Goal: Contribute content: Contribute content

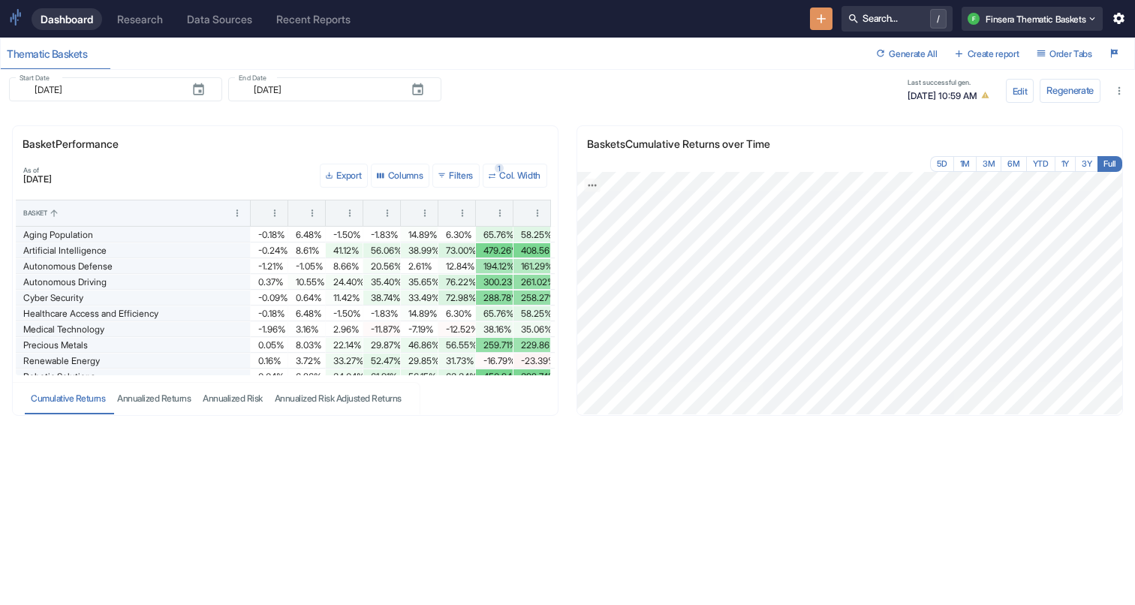
click at [143, 19] on div "Research" at bounding box center [140, 19] width 46 height 13
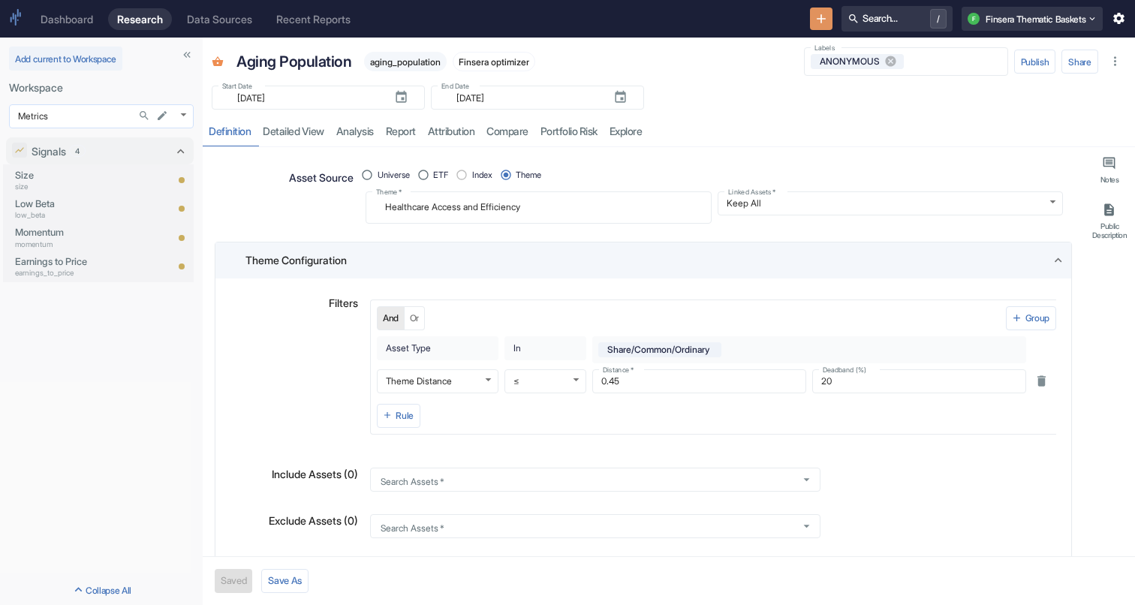
click at [86, 117] on body "Dashboard Research Data Sources Recent Reports Search... / F Finsera Thematic B…" at bounding box center [567, 302] width 1135 height 605
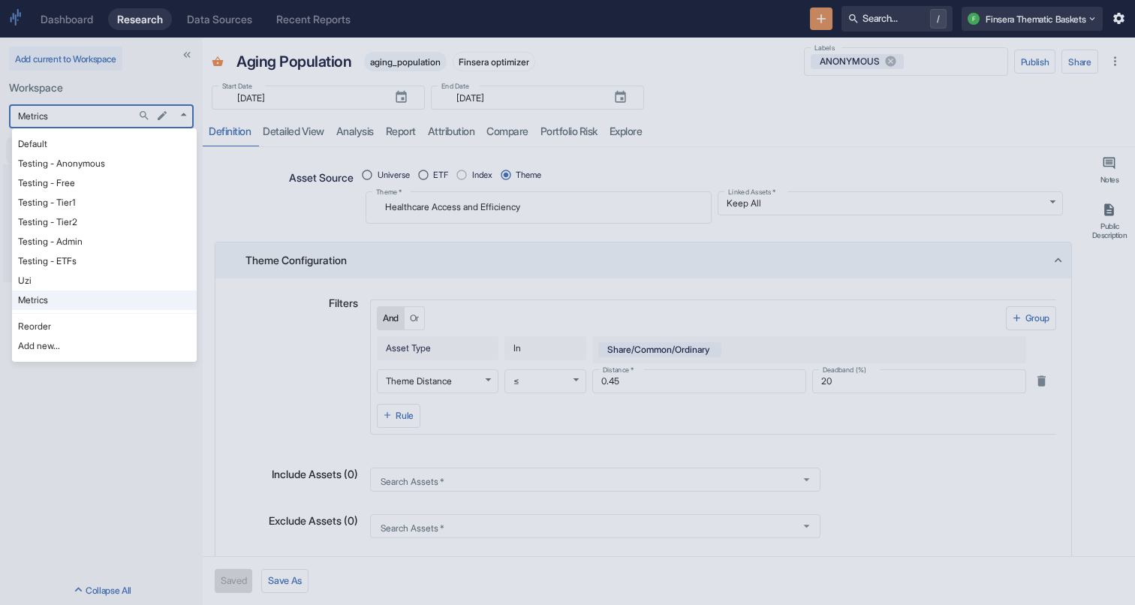
type textarea "x"
click at [66, 148] on li "Default" at bounding box center [104, 144] width 185 height 20
type input "1121"
type textarea "x"
click at [99, 122] on body "Dashboard Research Data Sources Recent Reports Search... / F Finsera Thematic B…" at bounding box center [567, 302] width 1135 height 605
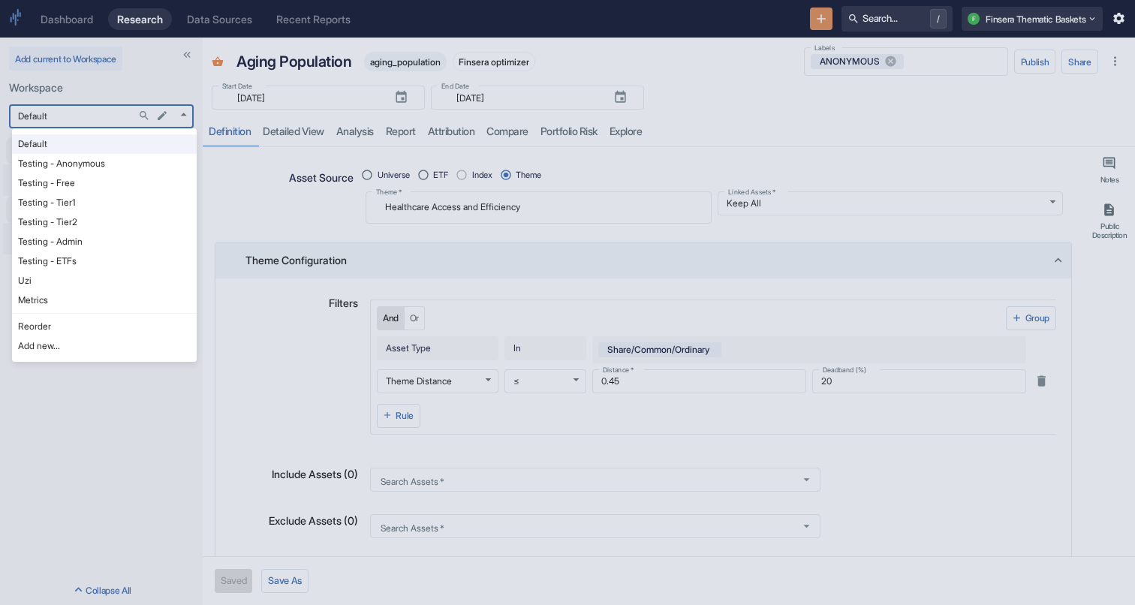
click at [73, 185] on li "Testing - Free" at bounding box center [104, 183] width 185 height 20
type input "1127"
type textarea "x"
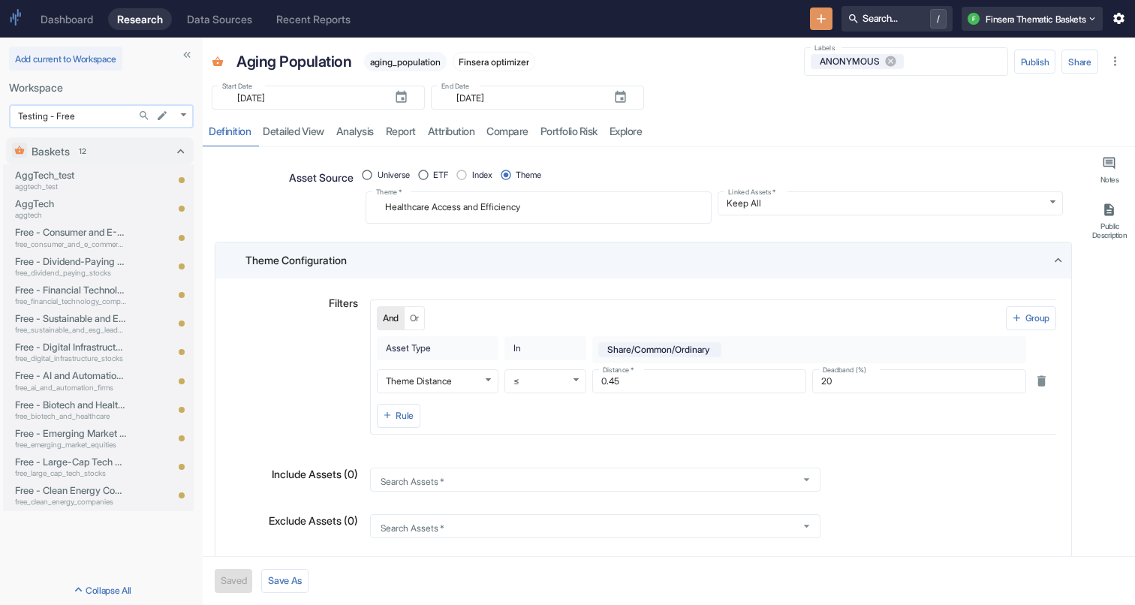
click at [83, 113] on body "Dashboard Research Data Sources Recent Reports Search... / F Finsera Thematic B…" at bounding box center [567, 302] width 1135 height 605
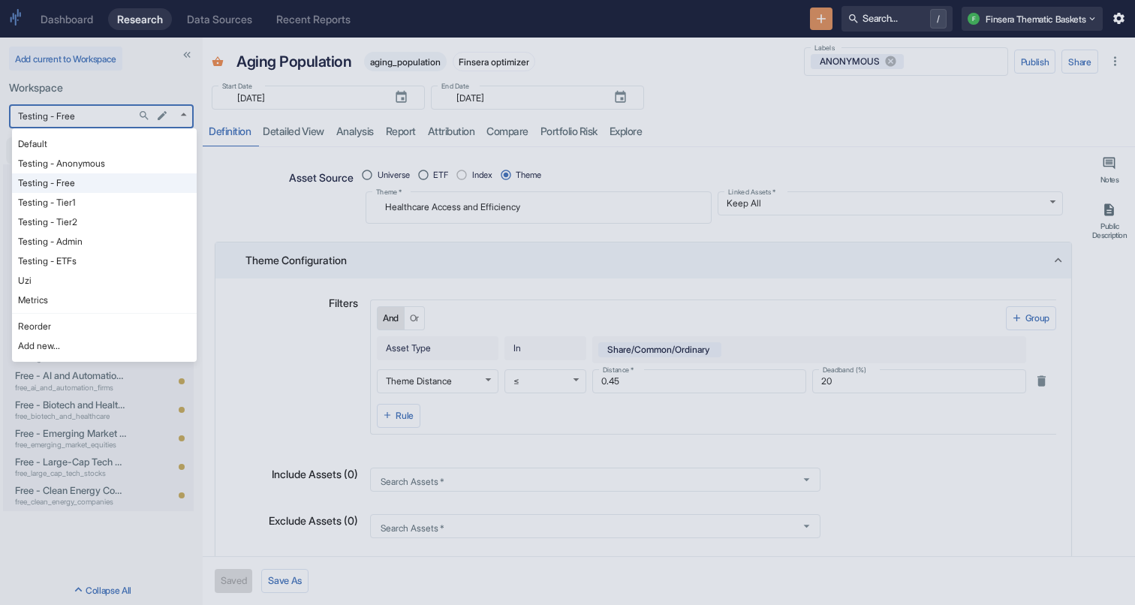
click at [77, 246] on li "Testing - Admin" at bounding box center [104, 242] width 185 height 20
type input "1130"
type textarea "x"
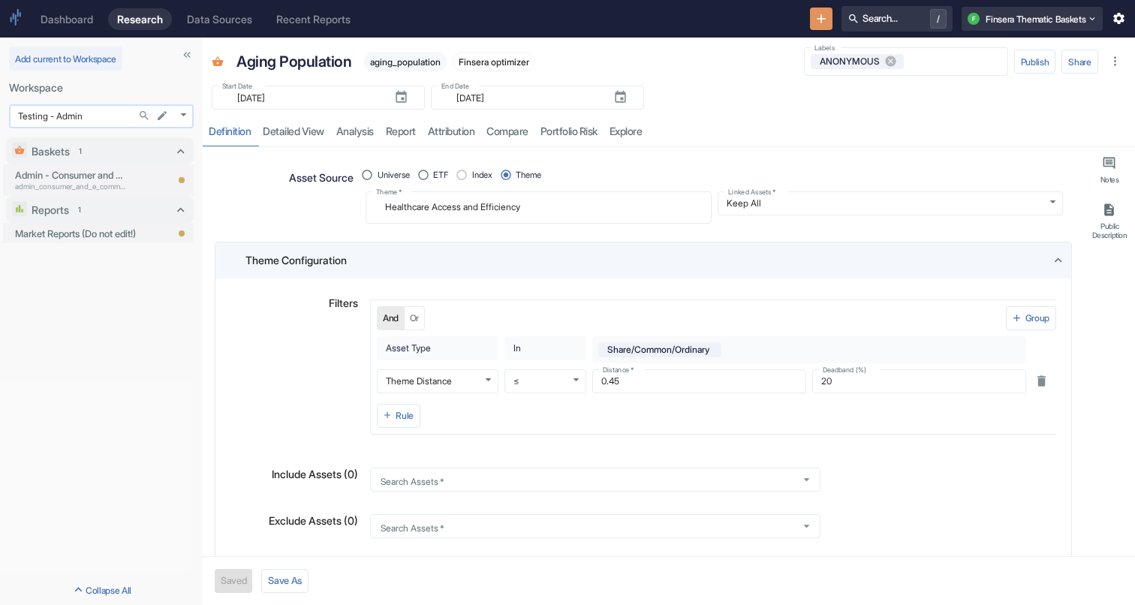
click at [83, 118] on body "Dashboard Research Data Sources Recent Reports Search... / F Finsera Thematic B…" at bounding box center [567, 302] width 1135 height 605
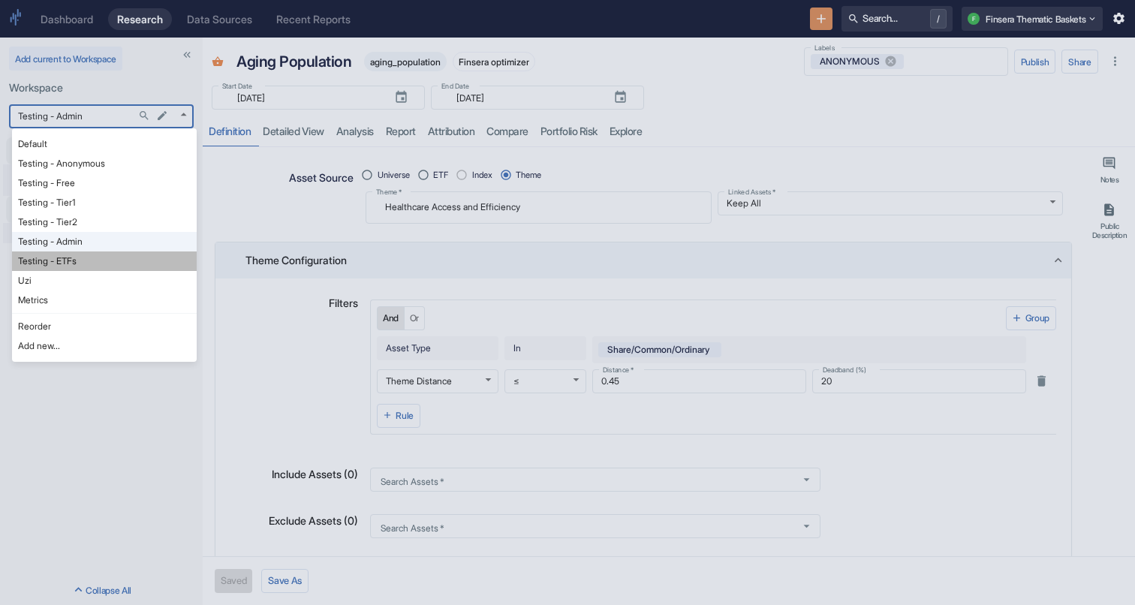
click at [77, 261] on li "Testing - ETFs" at bounding box center [104, 262] width 185 height 20
type input "1150"
type textarea "x"
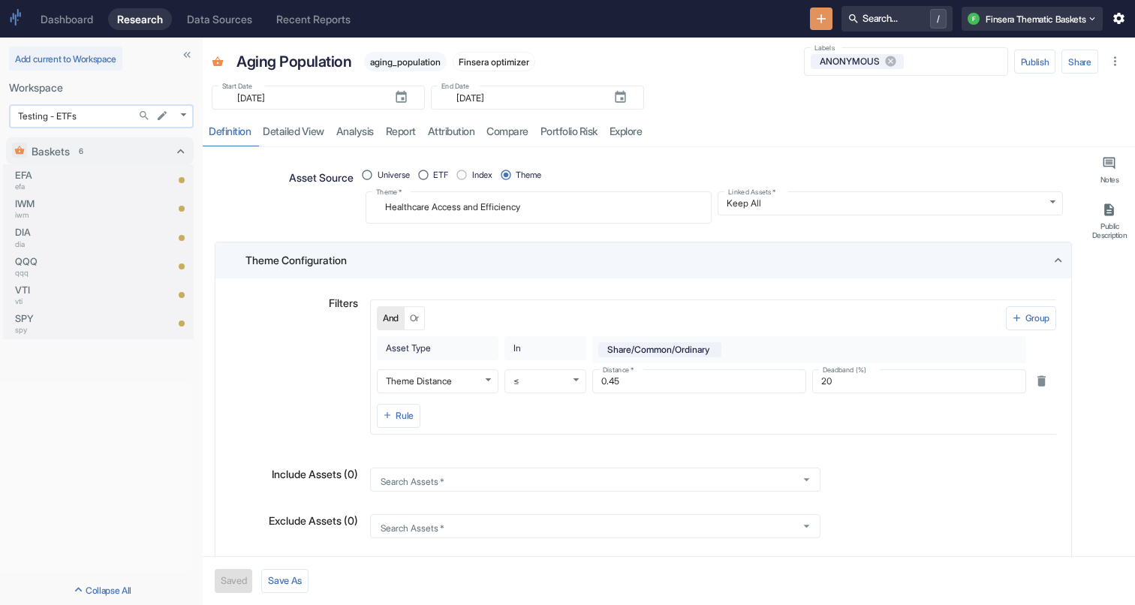
click at [87, 116] on body "Dashboard Research Data Sources Recent Reports Search... / F Finsera Thematic B…" at bounding box center [567, 302] width 1135 height 605
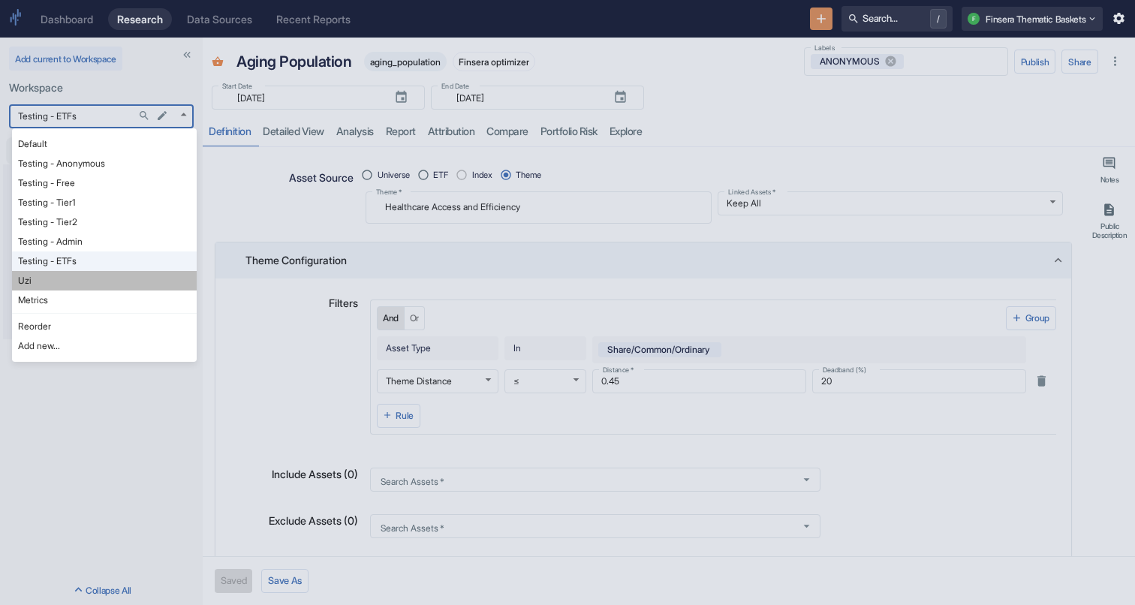
click at [69, 279] on li "Uzi" at bounding box center [104, 281] width 185 height 20
type input "1153"
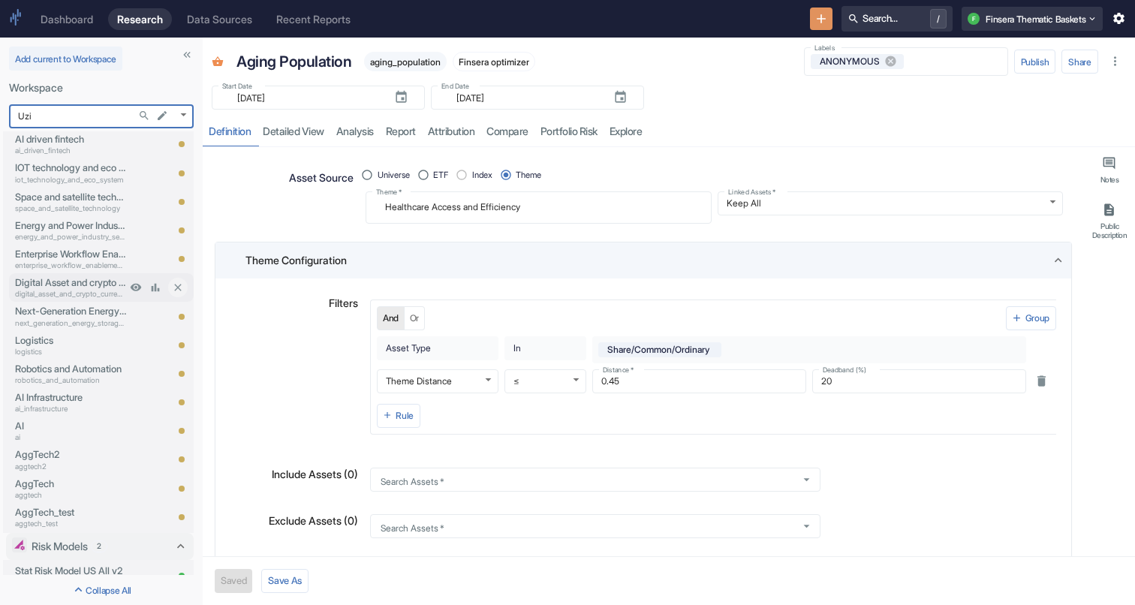
scroll to position [74, 0]
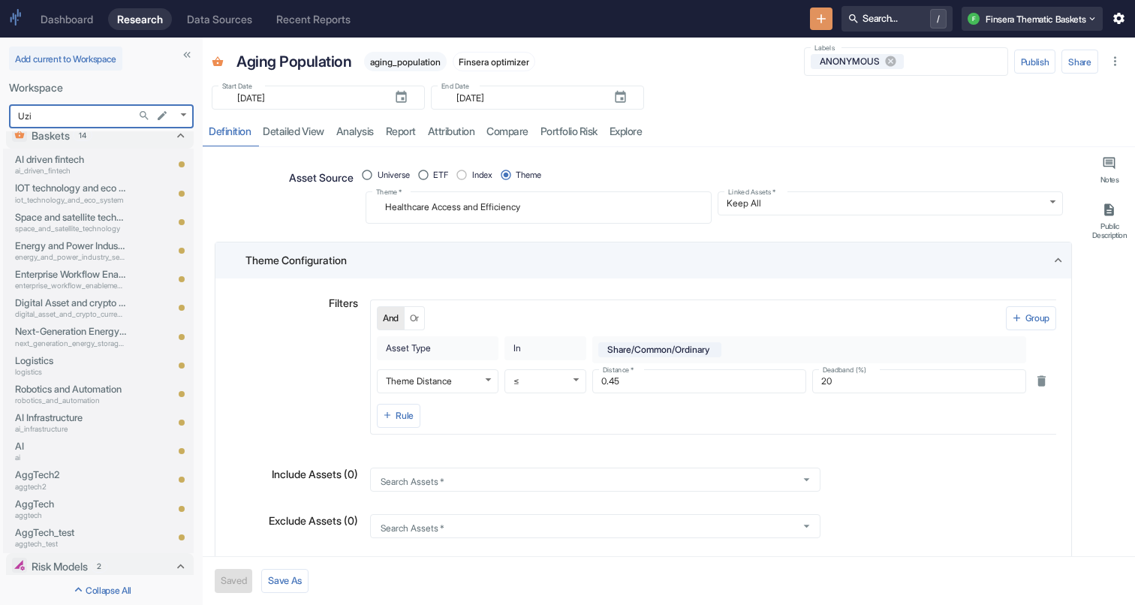
type textarea "x"
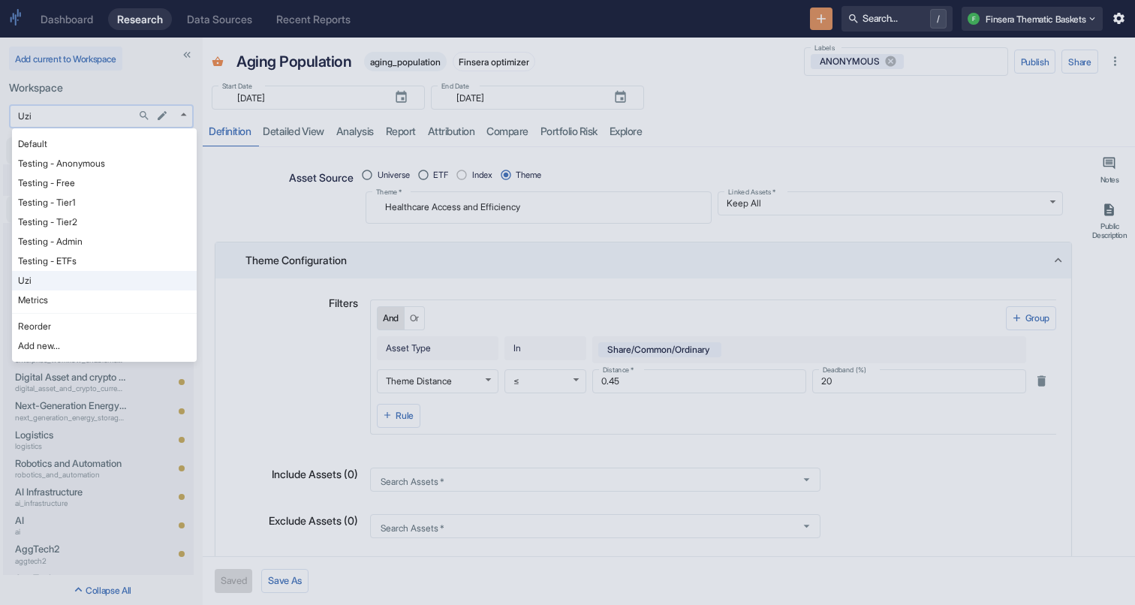
click at [77, 115] on body "Dashboard Research Data Sources Recent Reports Search... / F Finsera Thematic B…" at bounding box center [567, 302] width 1135 height 605
click at [77, 115] on div at bounding box center [567, 302] width 1135 height 605
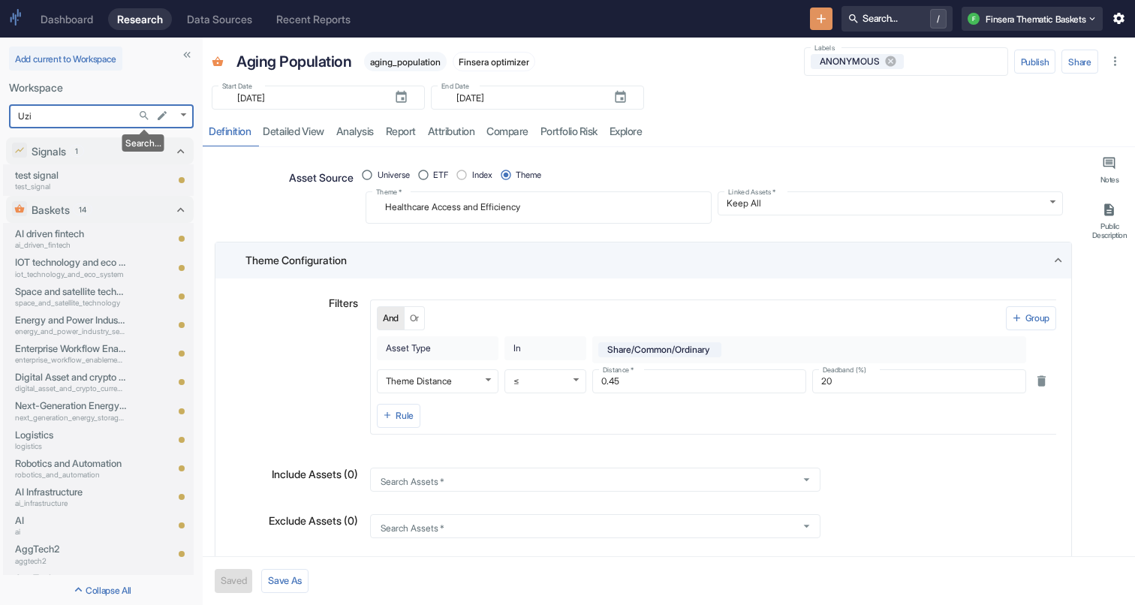
click at [143, 117] on icon "Search..." at bounding box center [144, 115] width 9 height 9
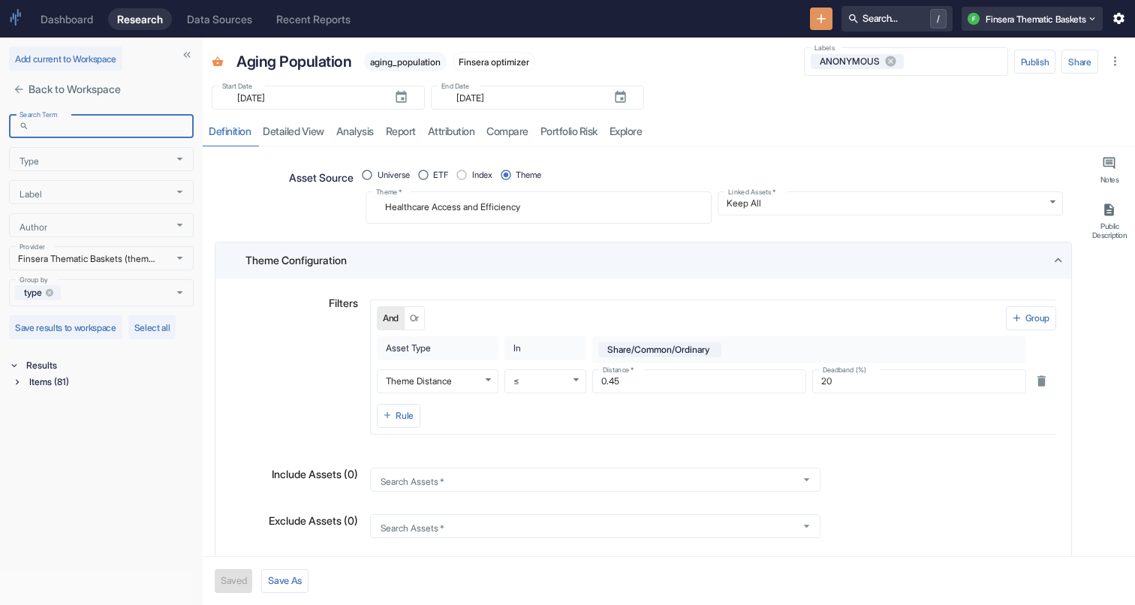
click at [143, 118] on input "Search Term" at bounding box center [114, 126] width 158 height 17
type input "precious"
click at [29, 393] on div "Items (1)" at bounding box center [103, 384] width 182 height 20
click at [31, 380] on div "Items (1)" at bounding box center [109, 382] width 167 height 17
click at [62, 403] on div "Basket (1)" at bounding box center [111, 398] width 164 height 17
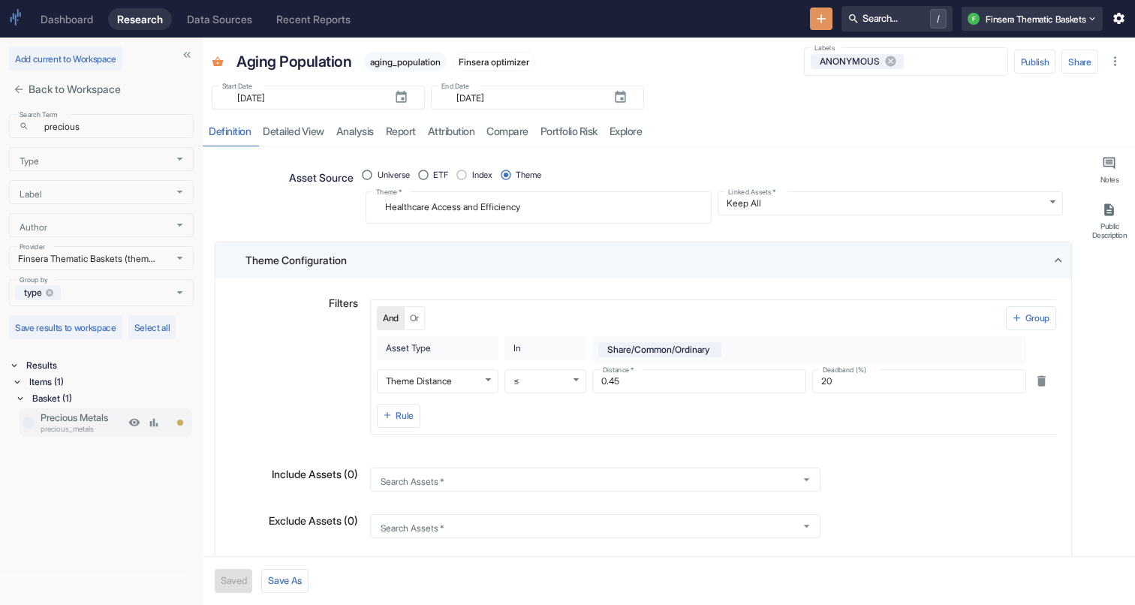
click at [87, 423] on p "Precious Metals" at bounding box center [83, 418] width 84 height 14
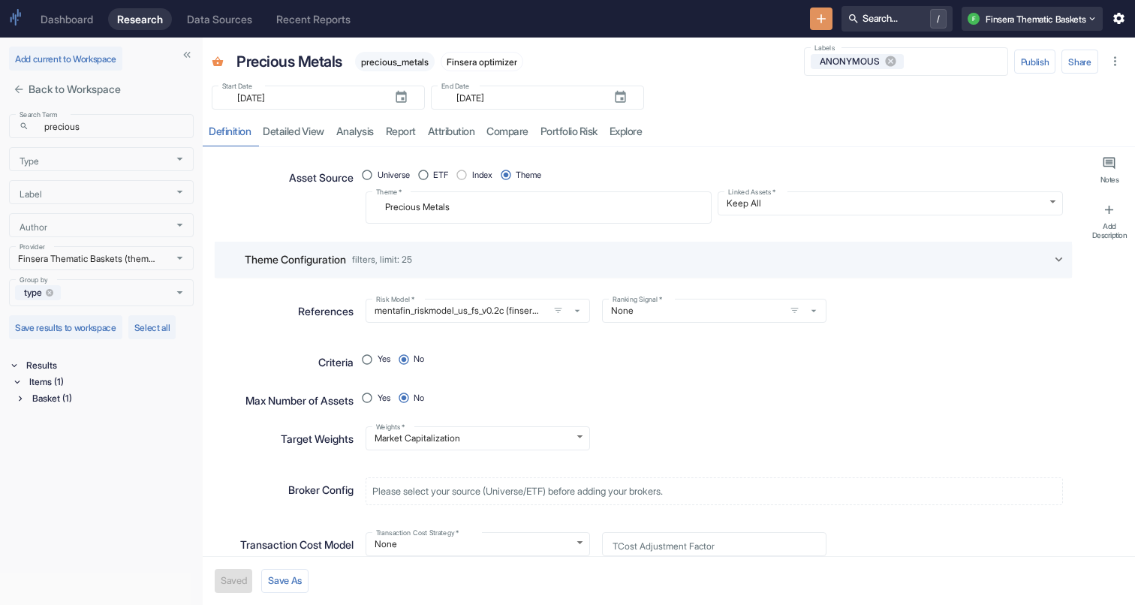
click at [59, 393] on div "Basket (1)" at bounding box center [111, 398] width 164 height 17
click at [20, 89] on icon "close" at bounding box center [19, 90] width 8 height 8
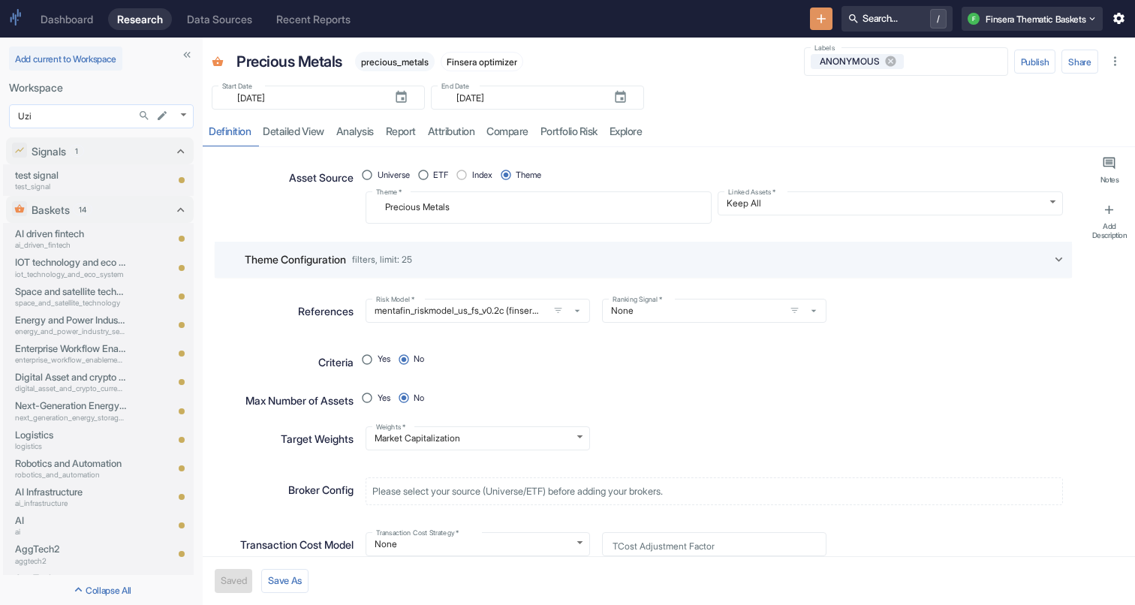
click at [67, 119] on body "Dashboard Research Data Sources Recent Reports Search... / F Finsera Thematic B…" at bounding box center [567, 302] width 1135 height 605
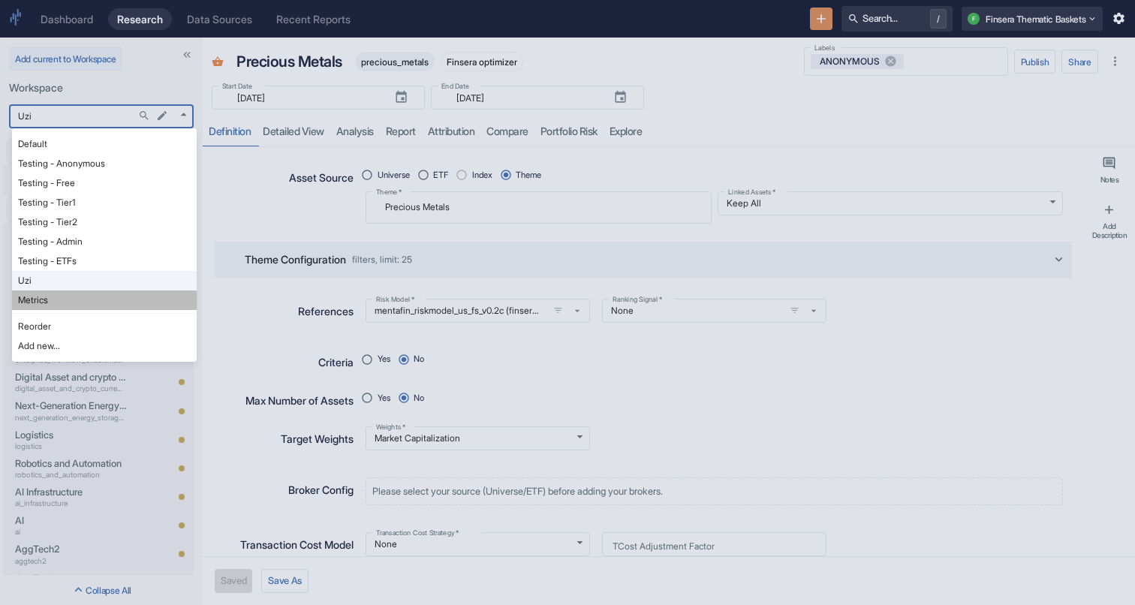
click at [61, 305] on li "Metrics" at bounding box center [104, 301] width 185 height 20
type textarea "x"
type input "1155"
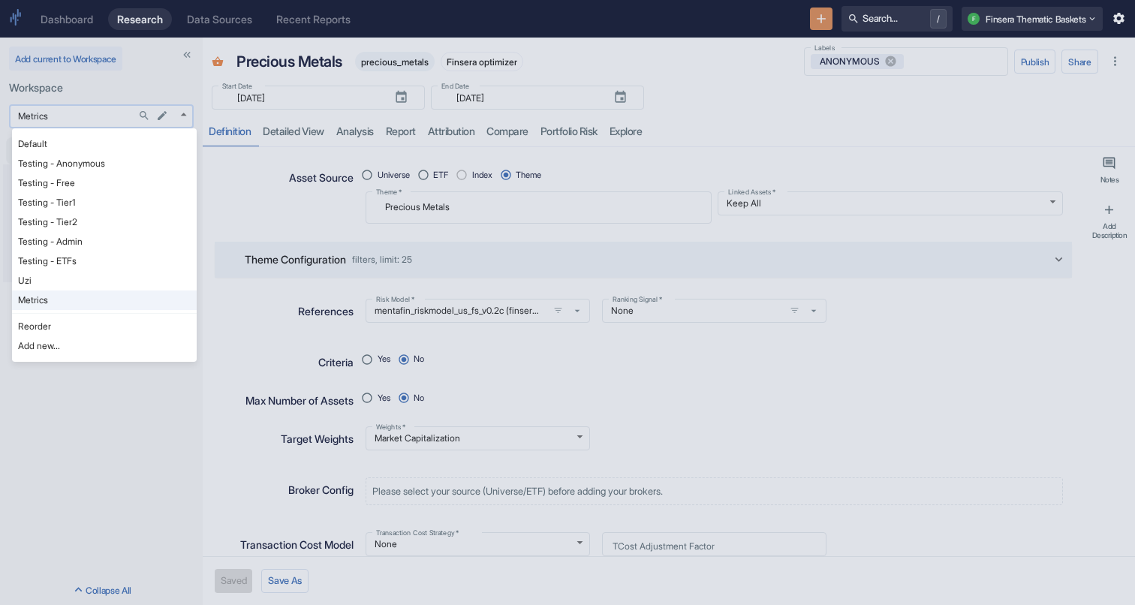
click at [74, 114] on body "Dashboard Research Data Sources Recent Reports Search... / F Finsera Thematic B…" at bounding box center [567, 302] width 1135 height 605
click at [80, 264] on li "Testing - ETFs" at bounding box center [104, 262] width 185 height 20
type textarea "x"
type input "1150"
click at [75, 113] on body "Dashboard Research Data Sources Recent Reports Search... / F Finsera Thematic B…" at bounding box center [567, 302] width 1135 height 605
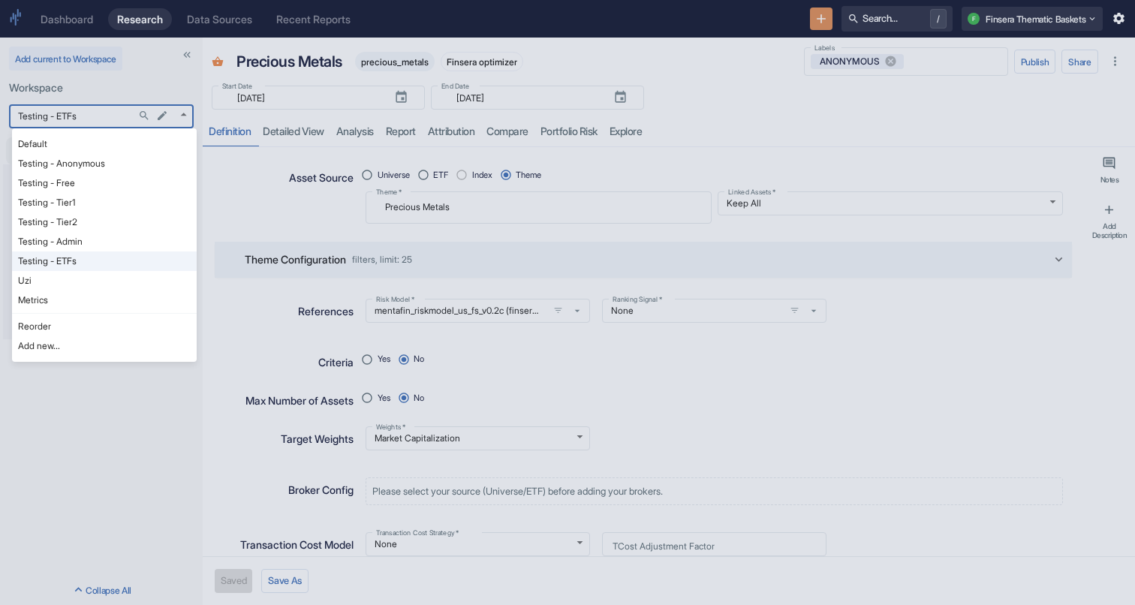
click at [79, 246] on li "Testing - Admin" at bounding box center [104, 242] width 185 height 20
type textarea "x"
type input "1130"
click at [81, 119] on body "Dashboard Research Data Sources Recent Reports Search... / F Finsera Thematic B…" at bounding box center [567, 302] width 1135 height 605
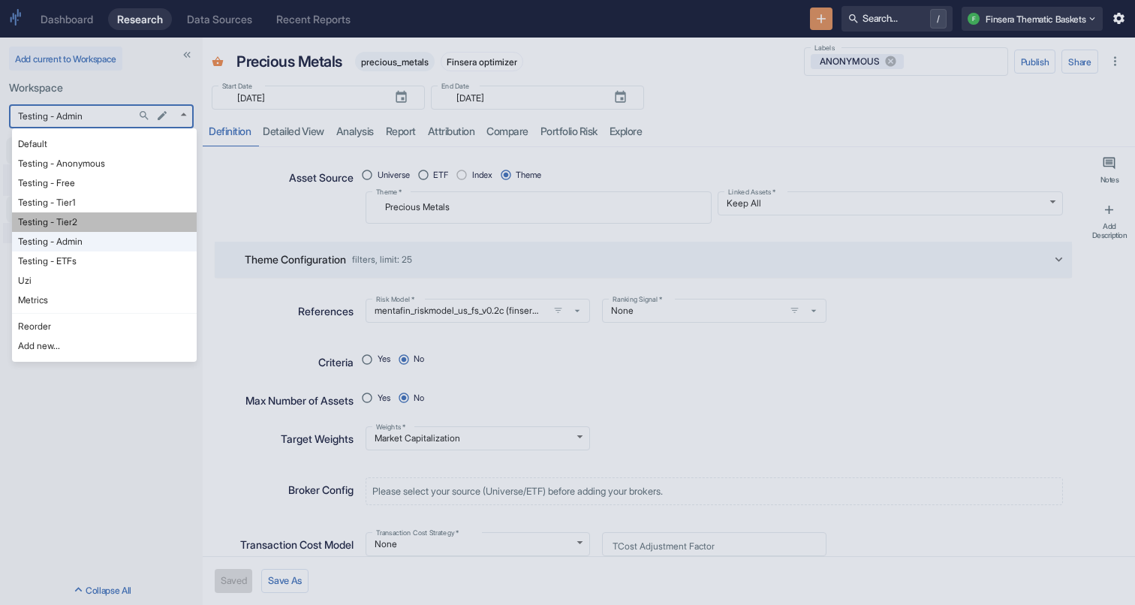
click at [85, 224] on li "Testing - Tier2" at bounding box center [104, 223] width 185 height 20
type textarea "x"
type input "1129"
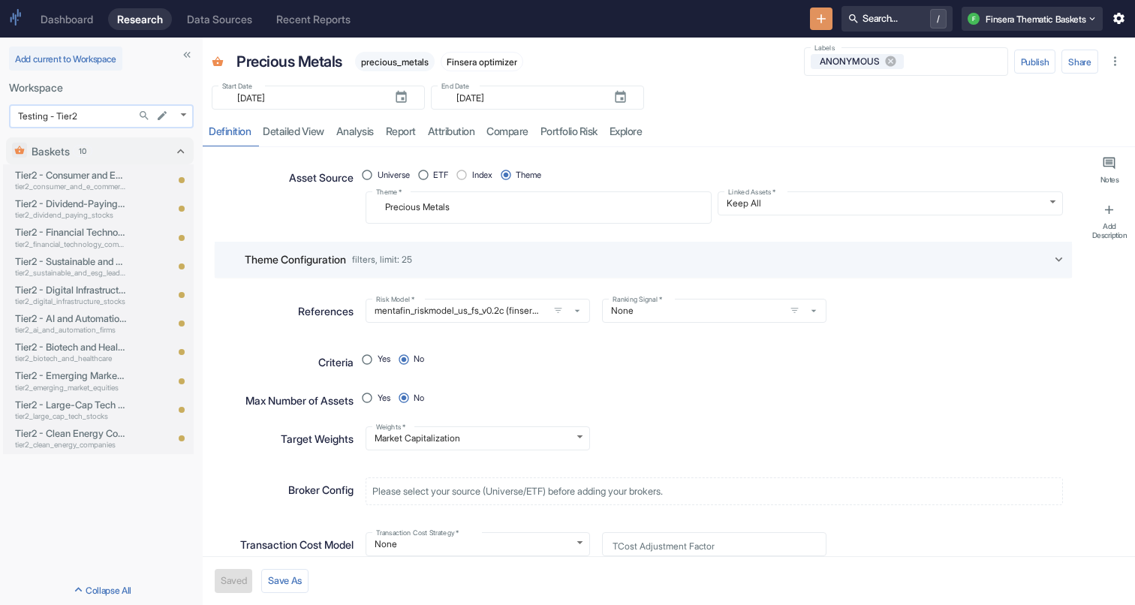
click at [84, 118] on body "Dashboard Research Data Sources Recent Reports Search... / F Finsera Thematic B…" at bounding box center [567, 302] width 1135 height 605
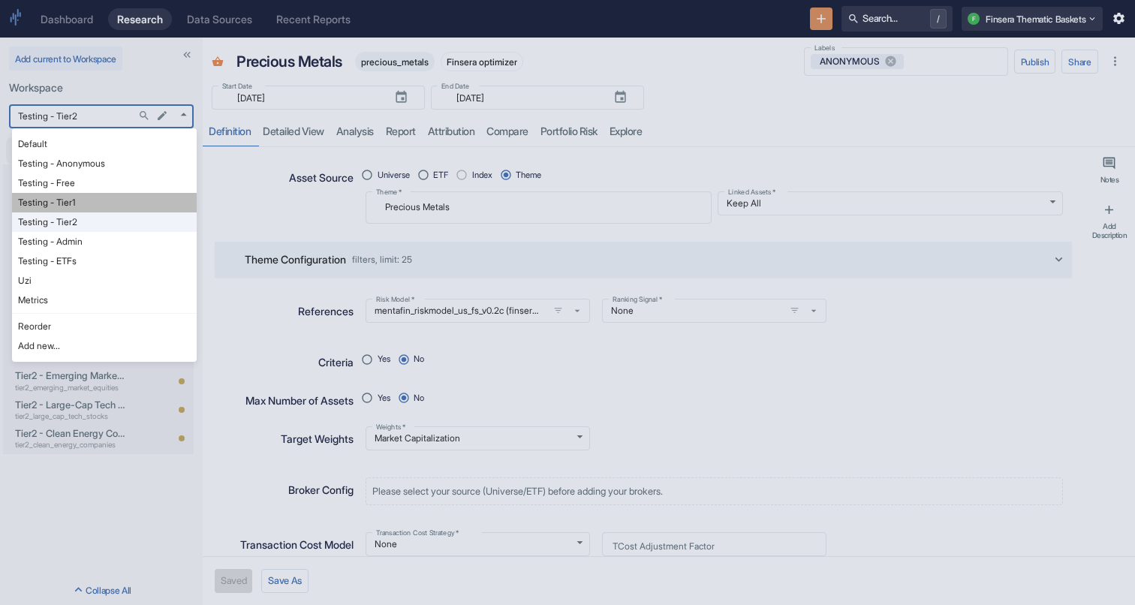
click at [85, 200] on li "Testing - Tier1" at bounding box center [104, 203] width 185 height 20
type textarea "x"
type input "1128"
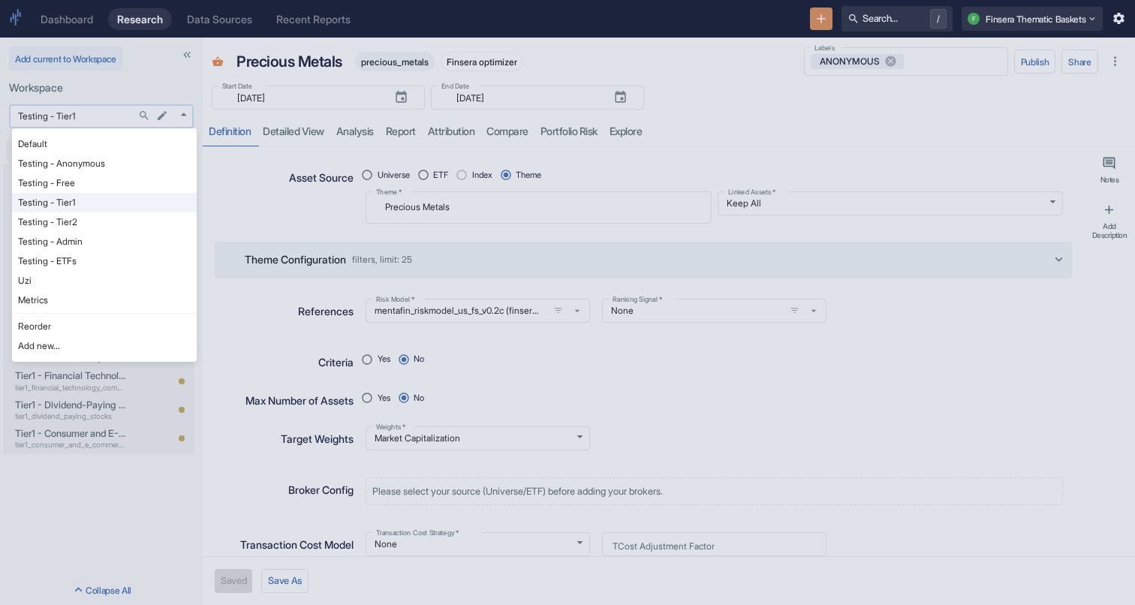
click at [83, 116] on body "Dashboard Research Data Sources Recent Reports Search... / F Finsera Thematic B…" at bounding box center [567, 302] width 1135 height 605
click at [84, 188] on li "Testing - Free" at bounding box center [104, 183] width 185 height 20
type textarea "x"
type input "1127"
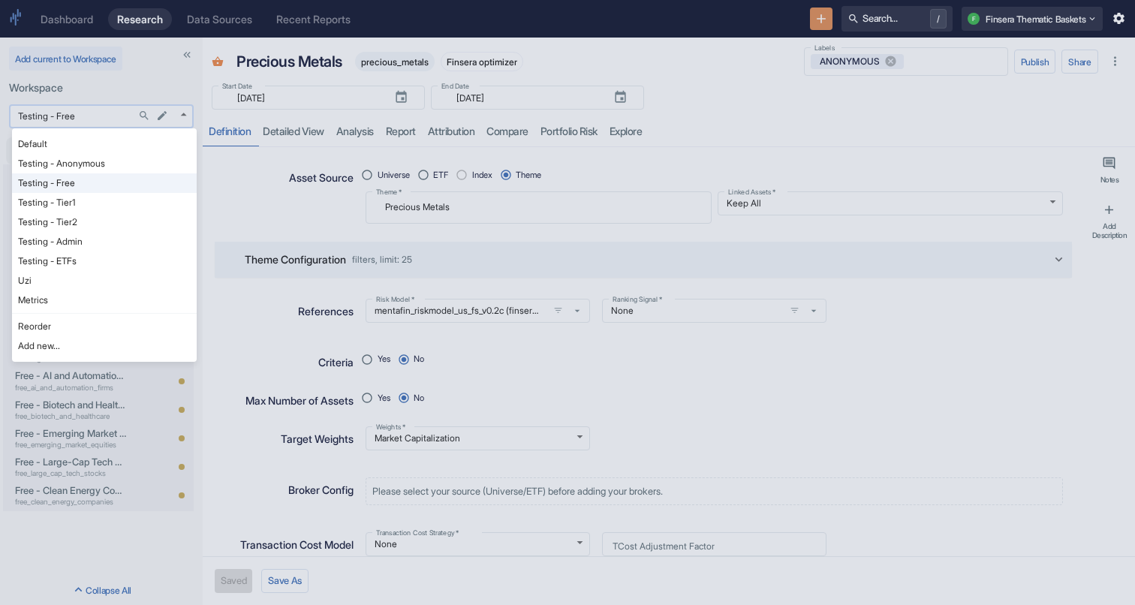
click at [84, 106] on body "Dashboard Research Data Sources Recent Reports Search... / F Finsera Thematic B…" at bounding box center [567, 302] width 1135 height 605
click at [87, 169] on li "Testing - Anonymous" at bounding box center [104, 164] width 185 height 20
type textarea "x"
type input "1126"
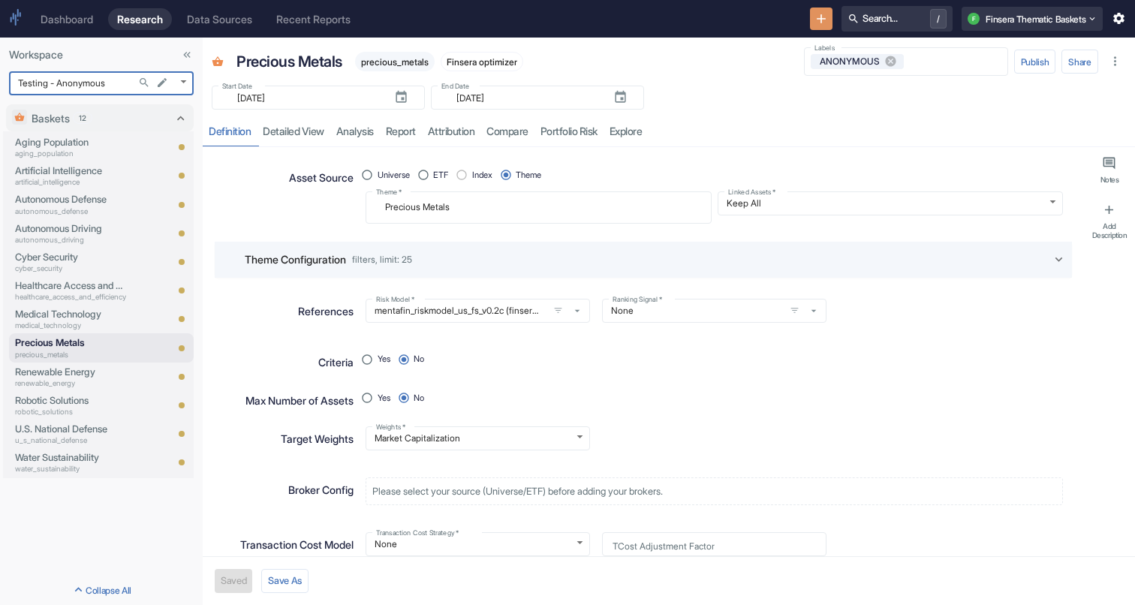
type textarea "x"
click at [83, 368] on p "Renewable Energy" at bounding box center [70, 372] width 111 height 14
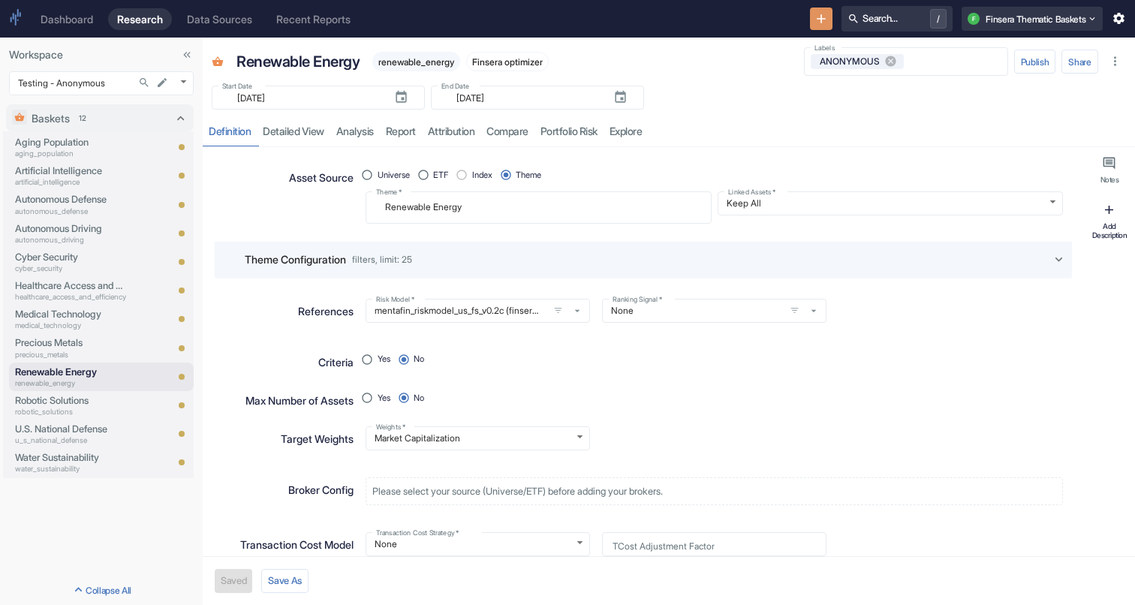
click at [794, 212] on icon "button" at bounding box center [1109, 210] width 14 height 14
type textarea "x"
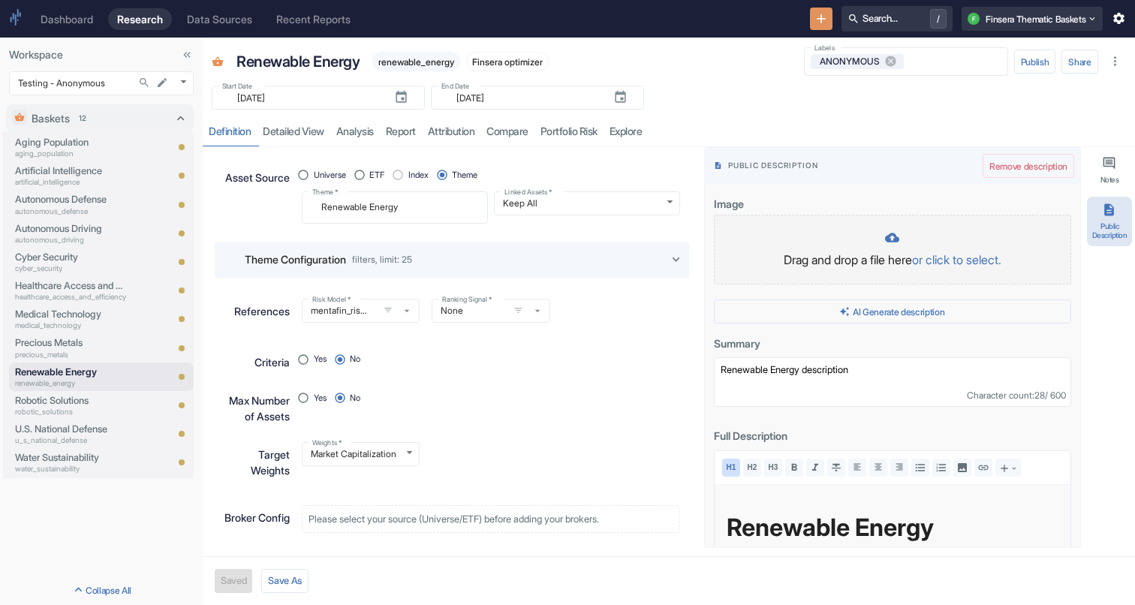
click at [794, 251] on div "Drag and drop a file here or click to select." at bounding box center [893, 250] width 326 height 38
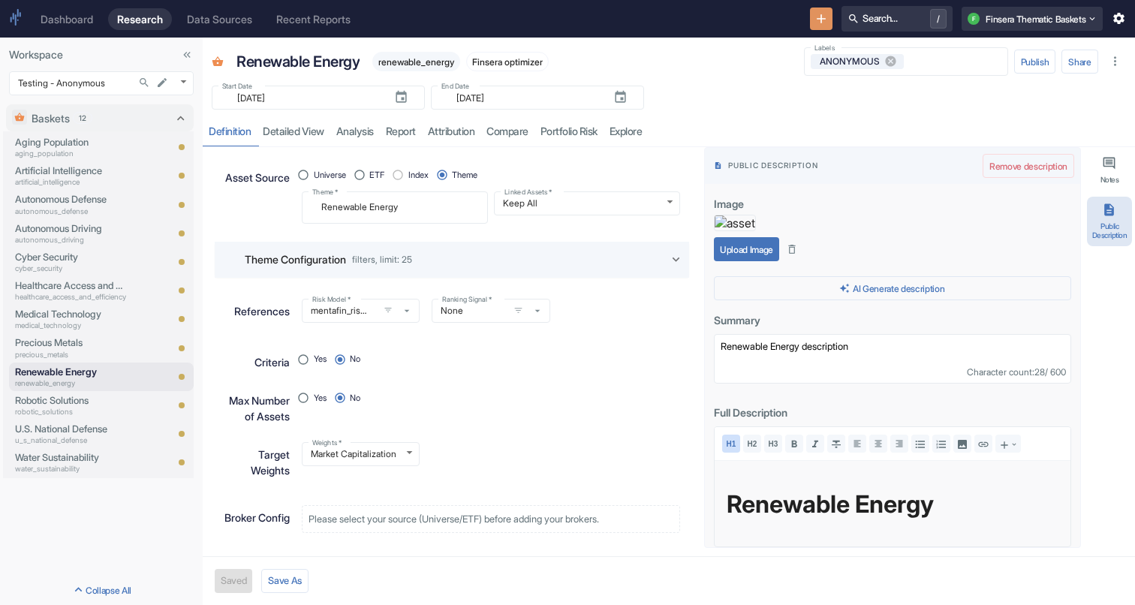
click at [739, 261] on button "Upload Image" at bounding box center [746, 249] width 65 height 24
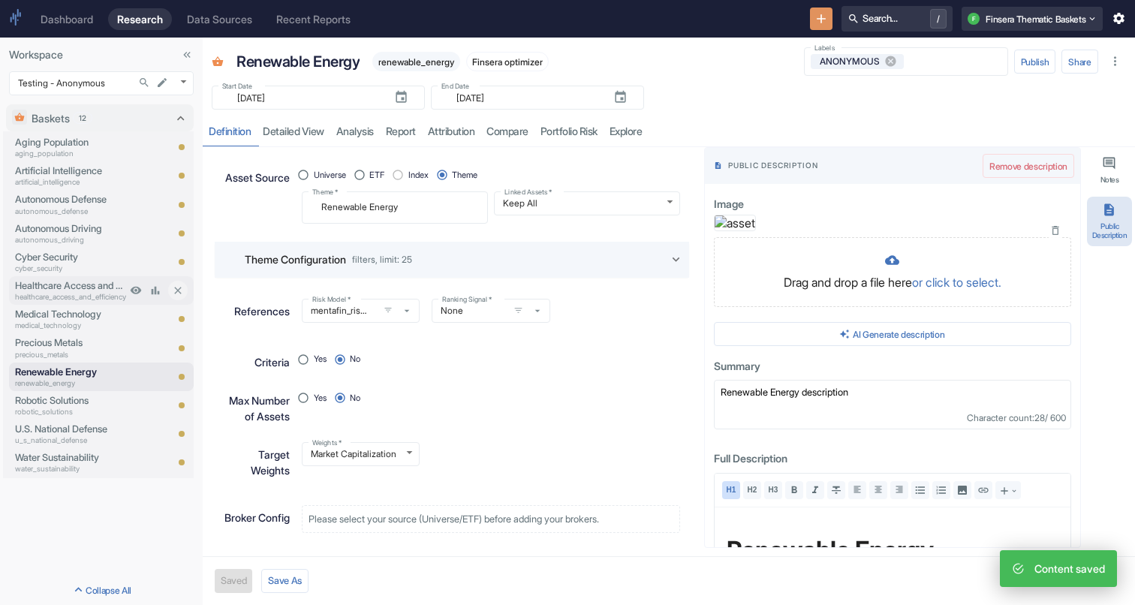
click at [83, 288] on p "Healthcare Access and Efficiency" at bounding box center [70, 286] width 111 height 14
type textarea "x"
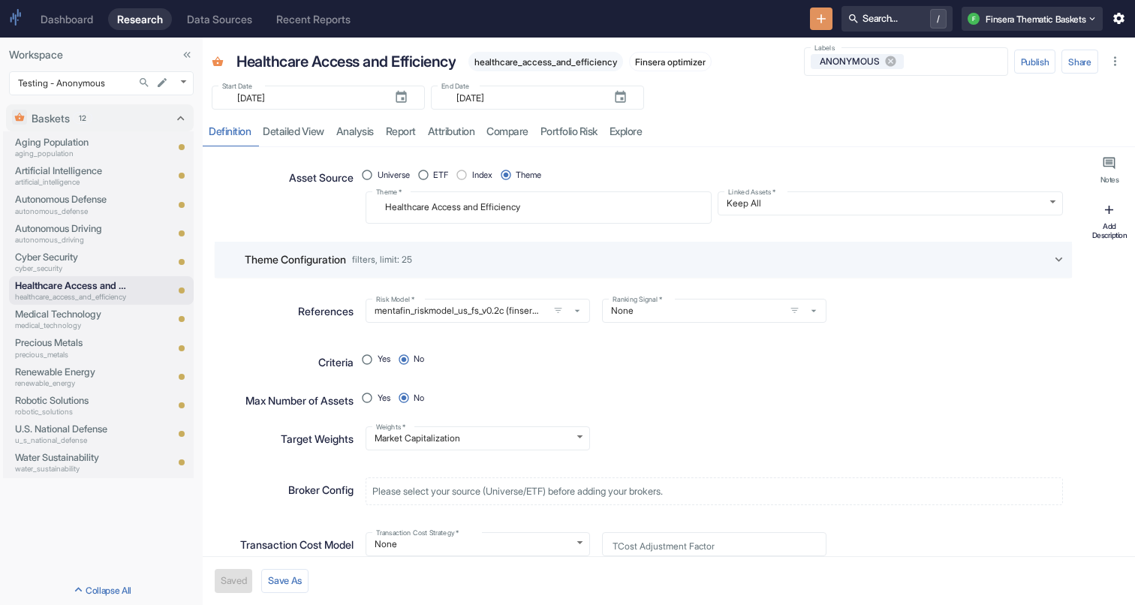
click at [794, 213] on icon "button" at bounding box center [1109, 210] width 14 height 14
type textarea "x"
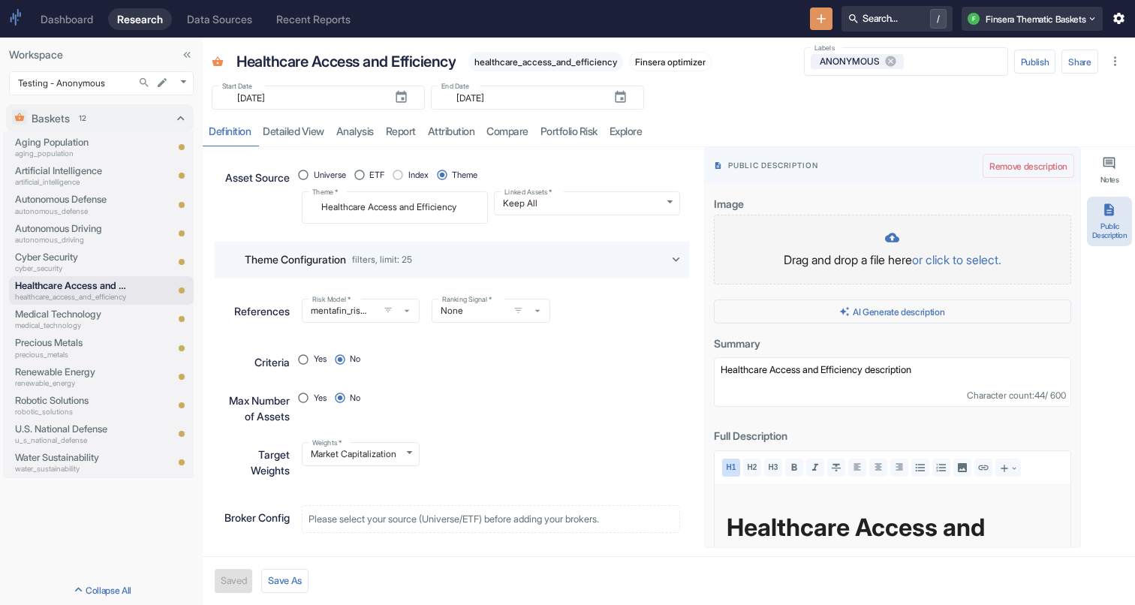
click at [794, 248] on div at bounding box center [893, 239] width 326 height 17
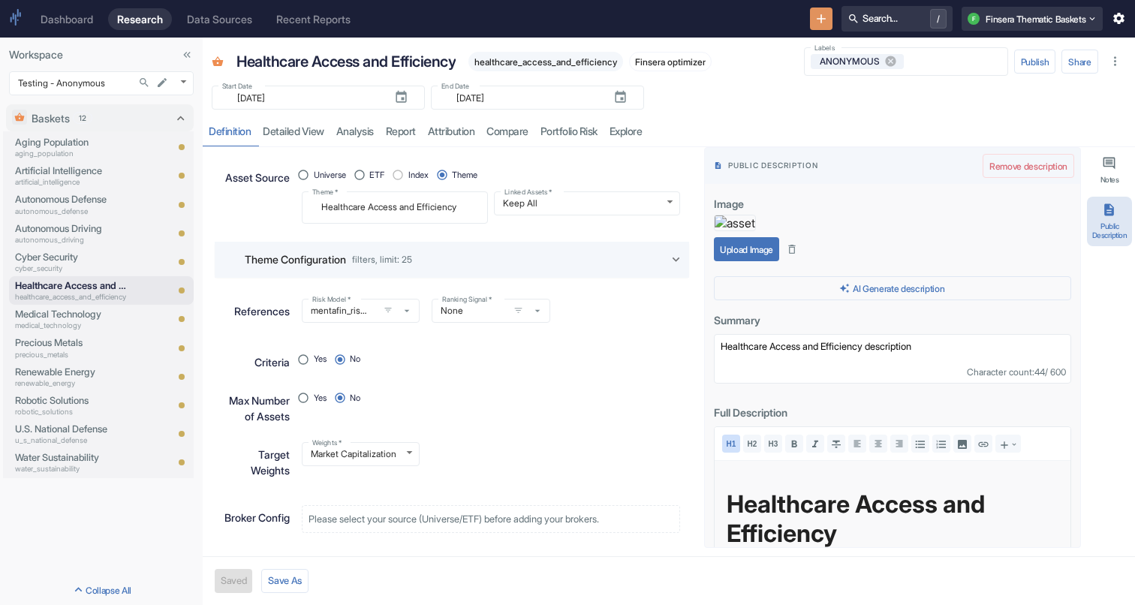
click at [748, 261] on button "Upload Image" at bounding box center [746, 249] width 65 height 24
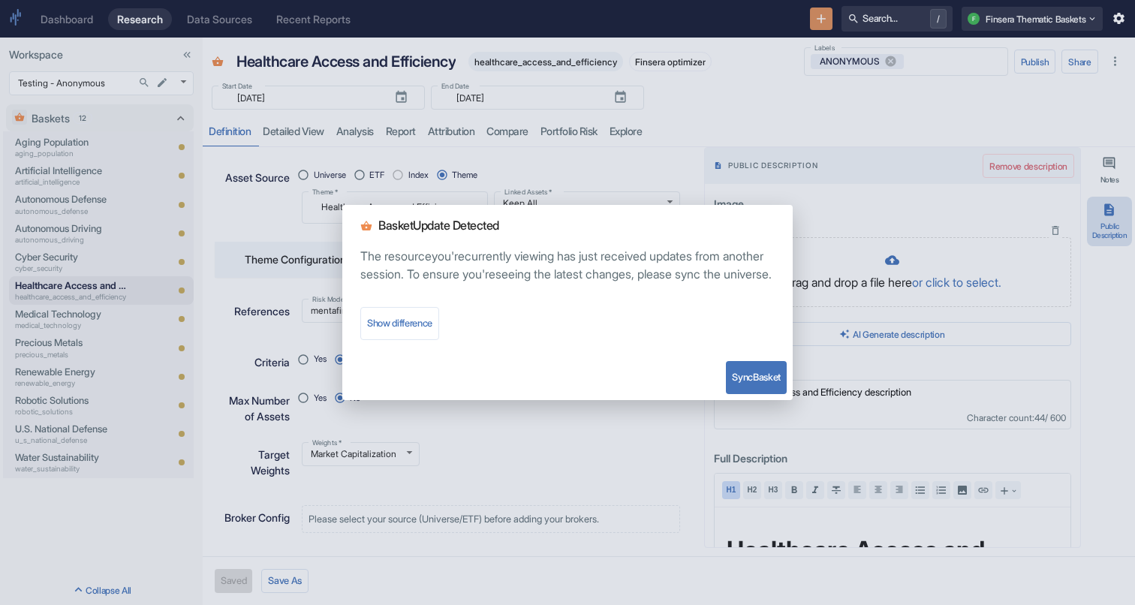
type textarea "x"
click at [545, 471] on div "Basket Update Detected The resource you're currently viewing has just received …" at bounding box center [567, 302] width 1135 height 605
click at [773, 382] on button "Sync Basket" at bounding box center [756, 377] width 61 height 33
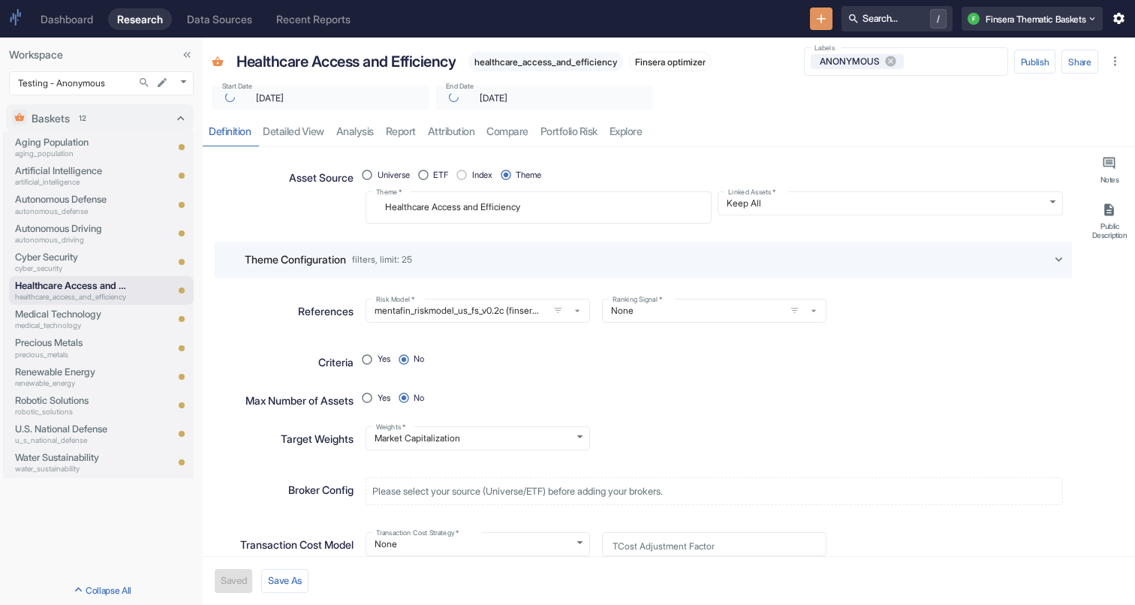
type textarea "x"
click at [85, 234] on p "Autonomous Driving" at bounding box center [70, 229] width 111 height 14
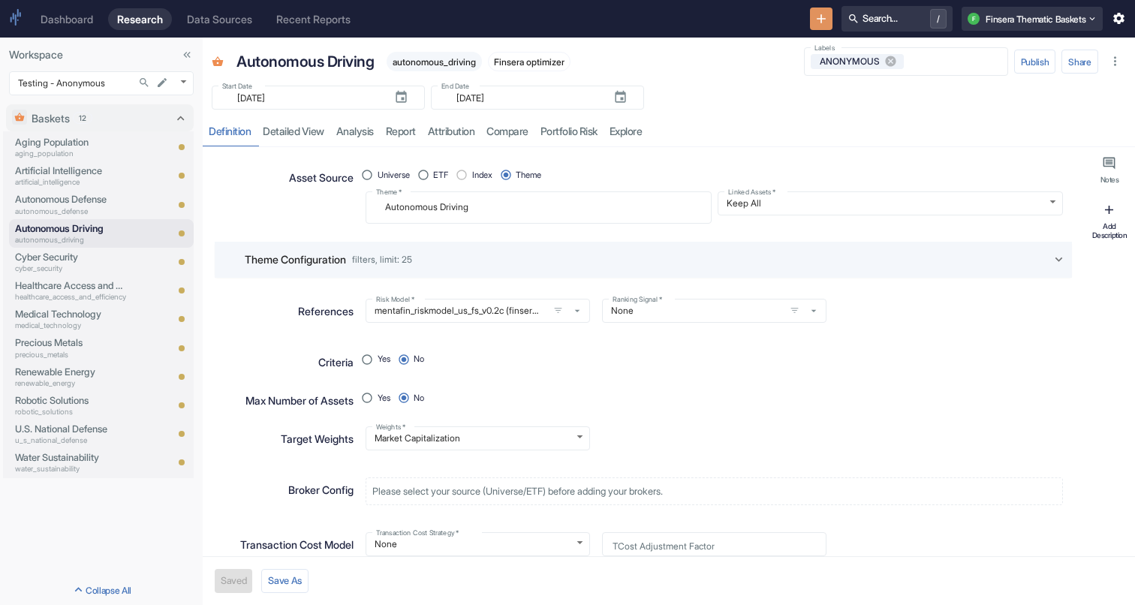
click at [794, 219] on button "Add Description" at bounding box center [1109, 222] width 45 height 50
type textarea "x"
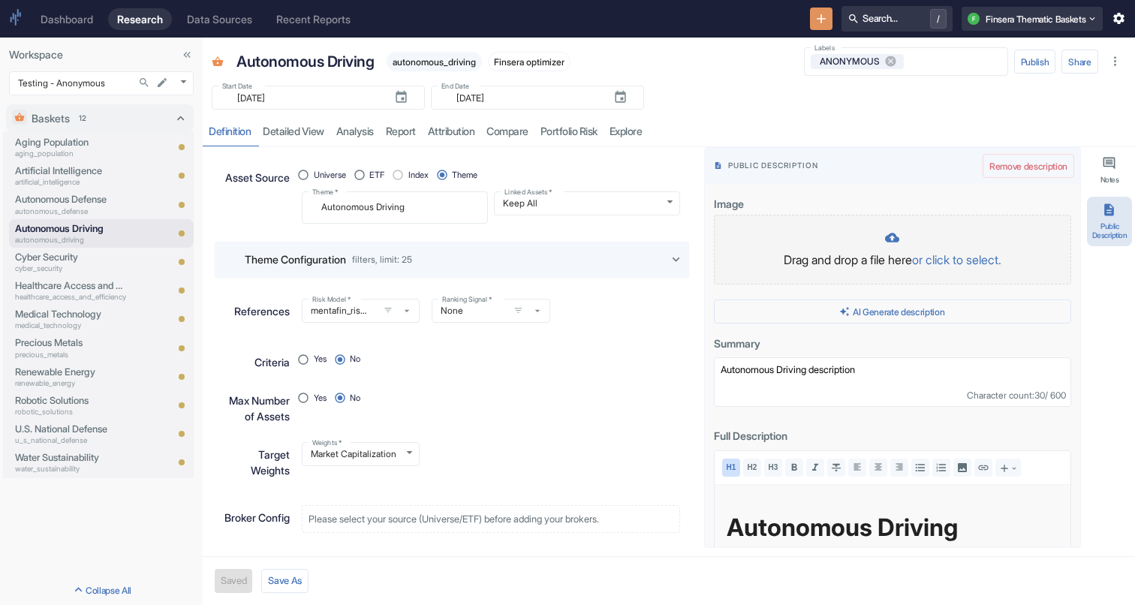
click at [794, 264] on p "Drag and drop a file here or click to select." at bounding box center [893, 260] width 326 height 18
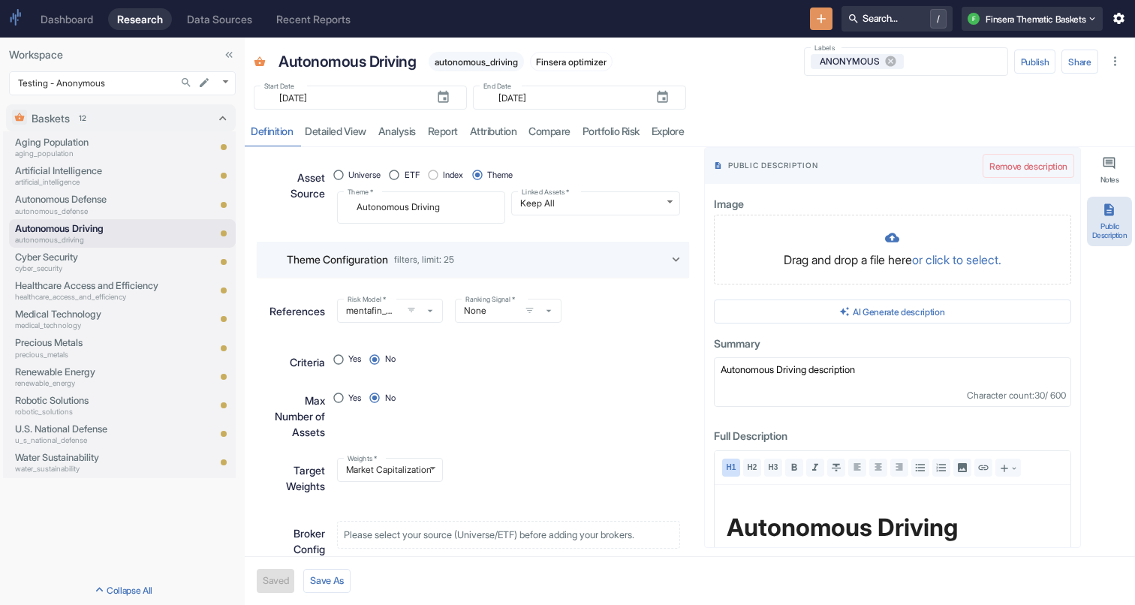
drag, startPoint x: 200, startPoint y: 352, endPoint x: 234, endPoint y: 357, distance: 34.9
click at [234, 357] on div "Workspace Testing - Anonymous 1126 ​ Baskets 12 Aging Population aging_populati…" at bounding box center [122, 322] width 245 height 568
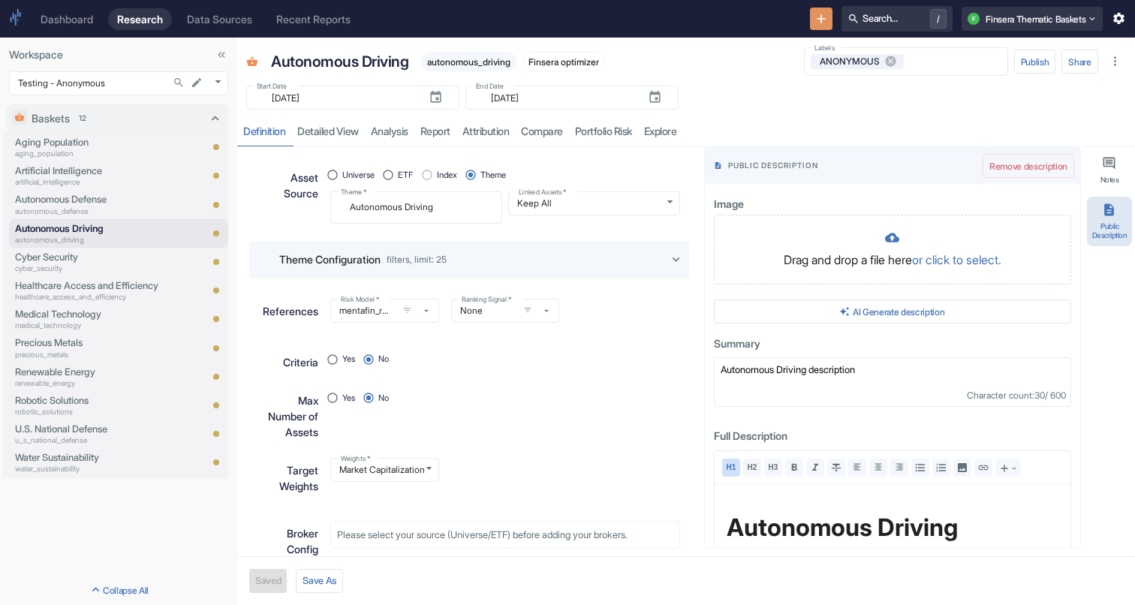
type textarea "x"
